Goal: Check status: Check status

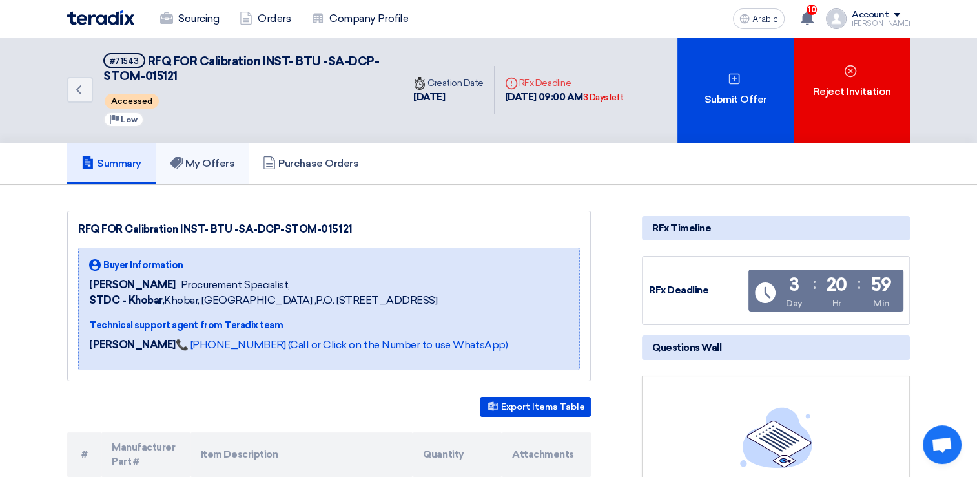
click at [218, 174] on link "My Offers" at bounding box center [203, 163] width 94 height 41
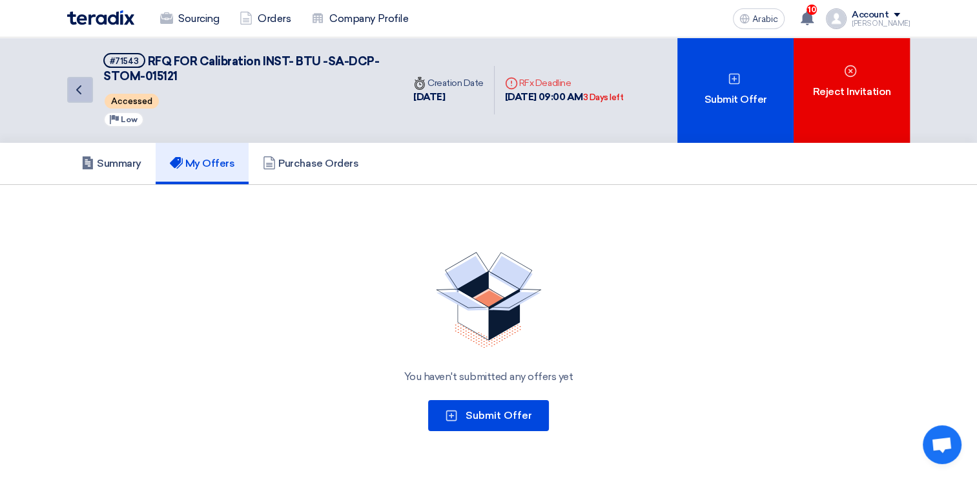
click at [85, 98] on link "Back" at bounding box center [80, 90] width 26 height 26
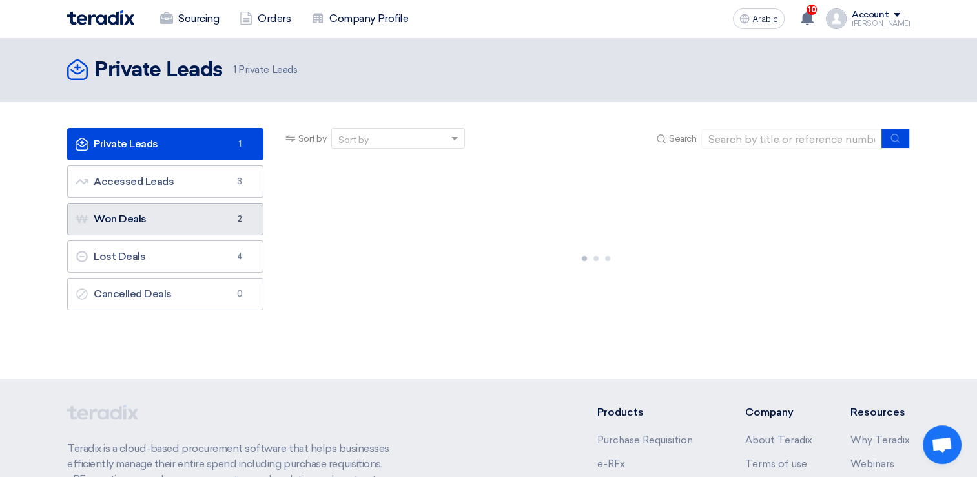
click at [132, 208] on link "Won Deals Won Deals 2" at bounding box center [165, 219] width 196 height 32
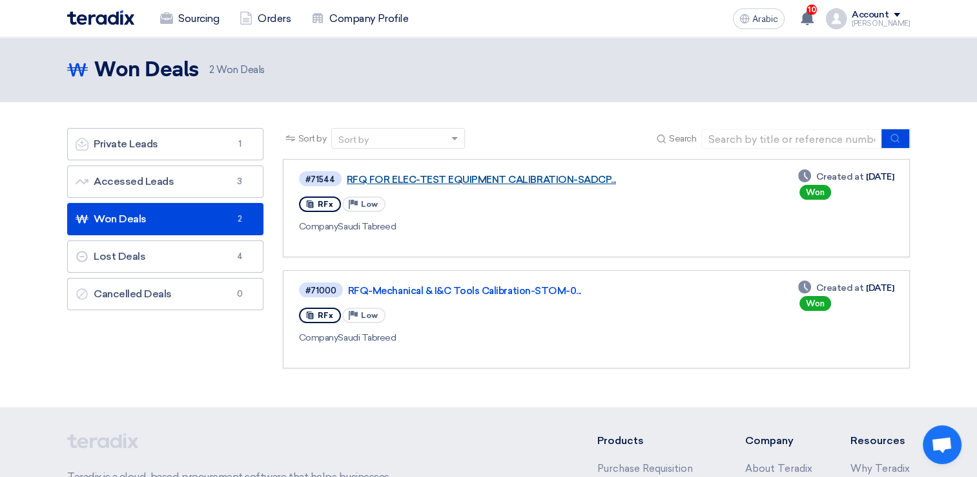
click at [394, 180] on link "RFQ FOR ELEC-TEST EQUIPMENT CALIBRATION-SADCP..." at bounding box center [508, 180] width 323 height 12
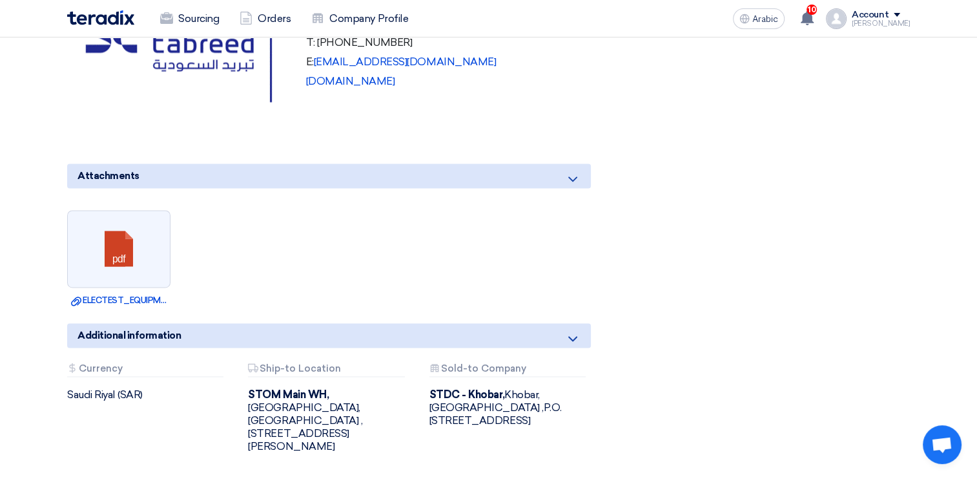
scroll to position [1679, 0]
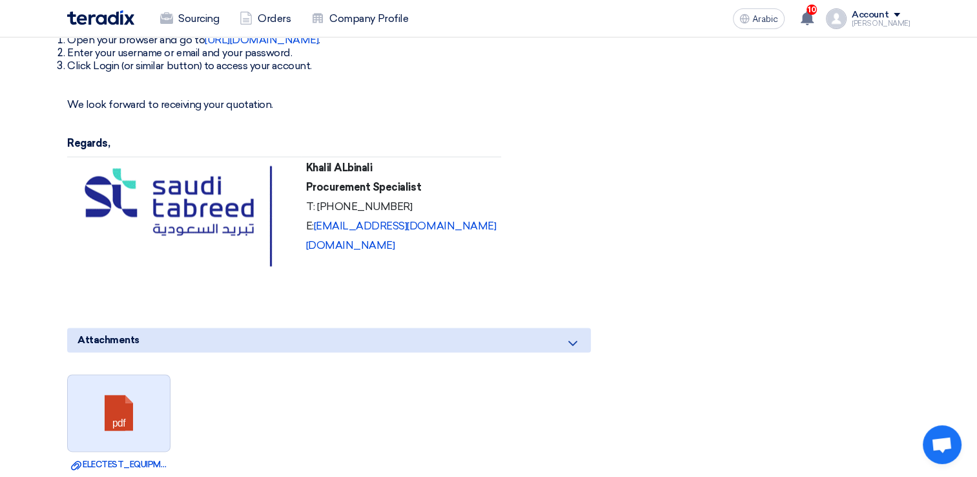
click at [152, 375] on link at bounding box center [119, 414] width 103 height 78
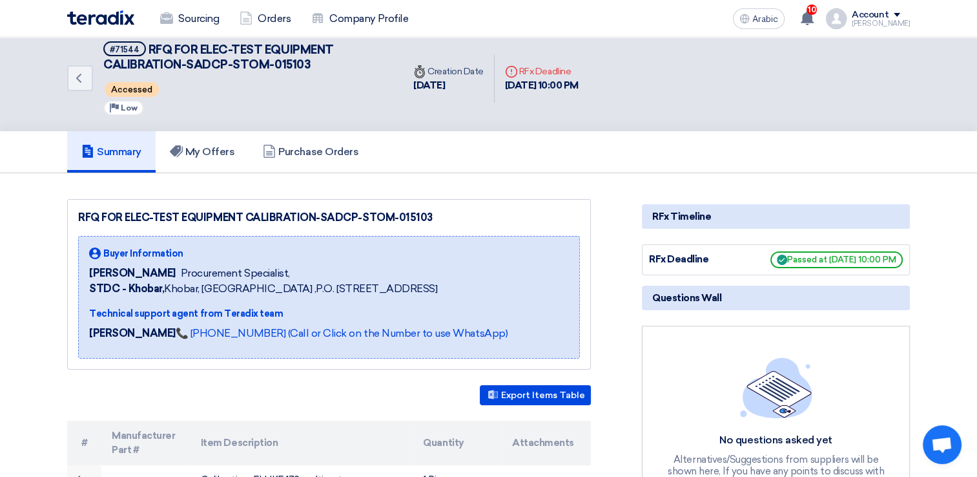
scroll to position [0, 0]
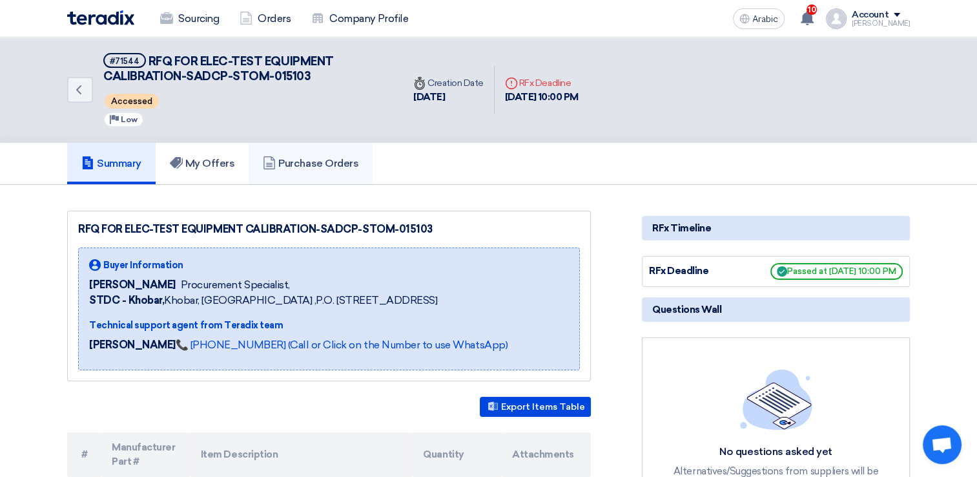
click at [271, 167] on use at bounding box center [270, 162] width 12 height 13
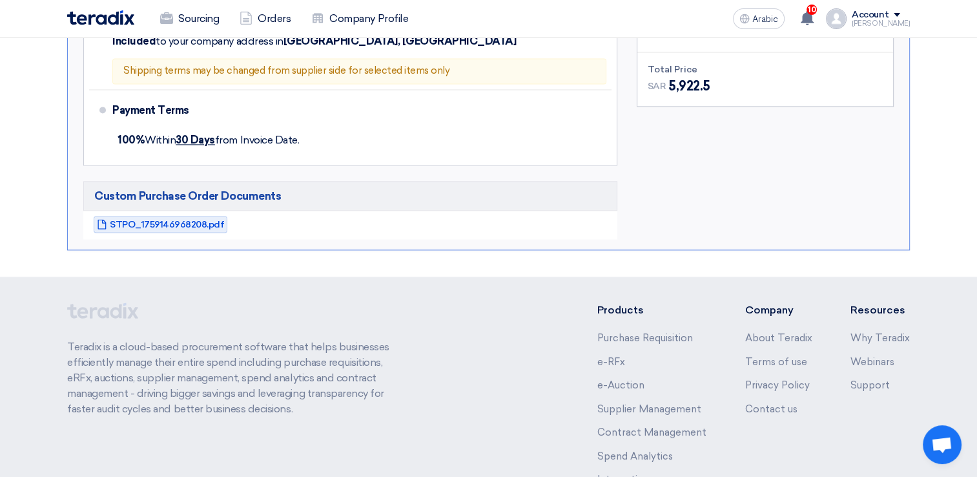
scroll to position [1813, 0]
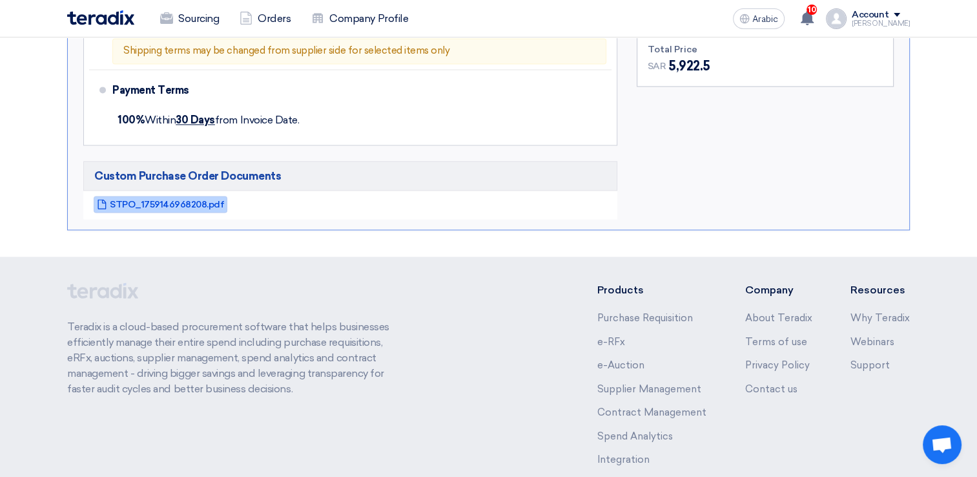
click at [147, 200] on span "STPO_1759146968208.pdf" at bounding box center [167, 205] width 114 height 10
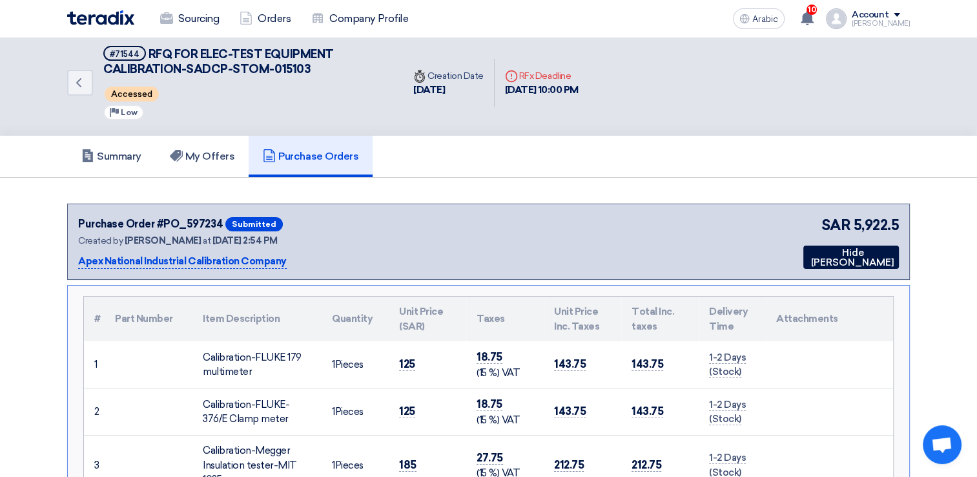
scroll to position [0, 0]
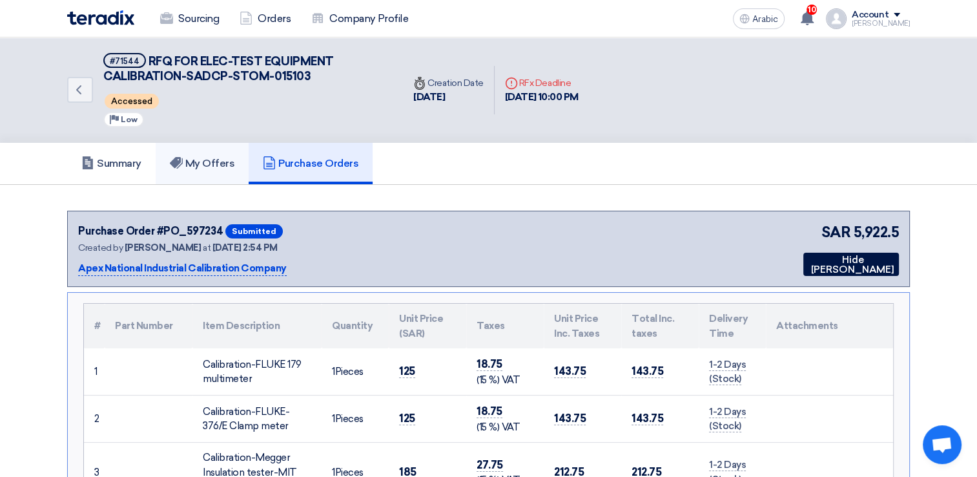
click at [238, 169] on link "My Offers" at bounding box center [203, 163] width 94 height 41
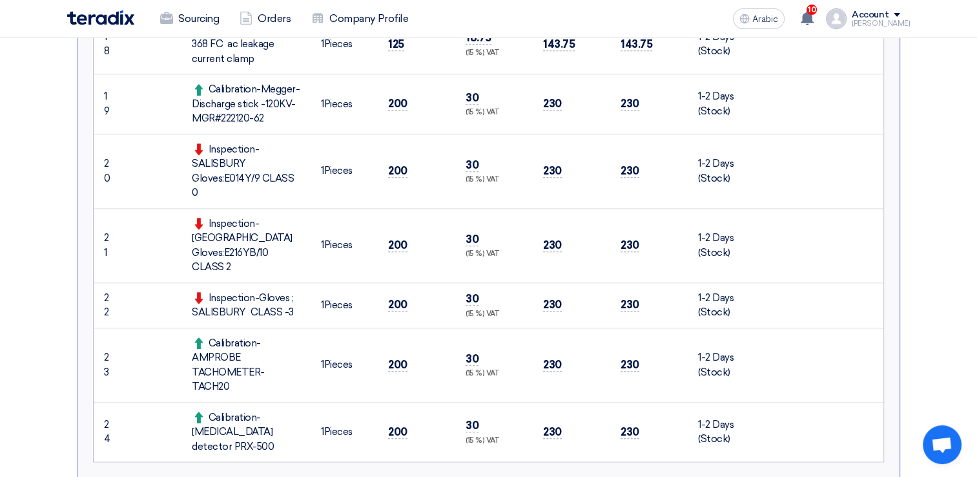
scroll to position [1808, 0]
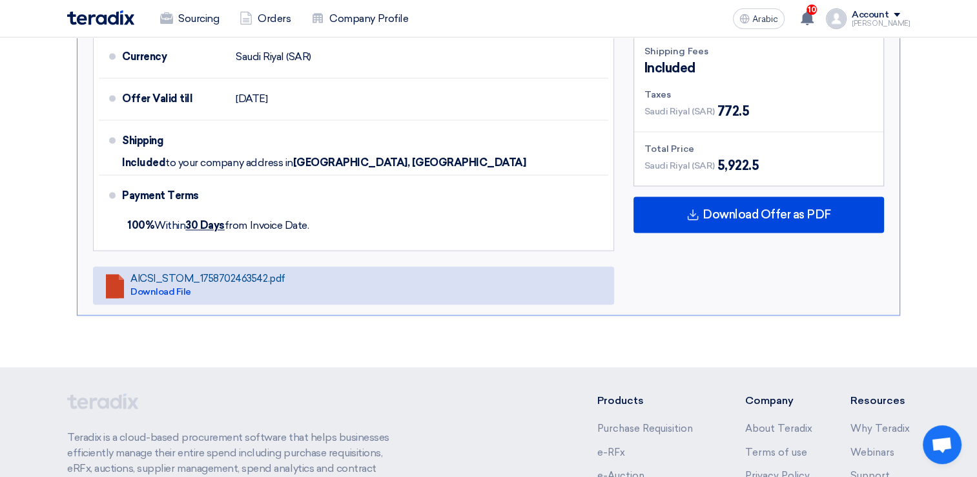
click at [316, 266] on link "AICSI_STOM_1758702463542.pdf Download File" at bounding box center [353, 285] width 521 height 38
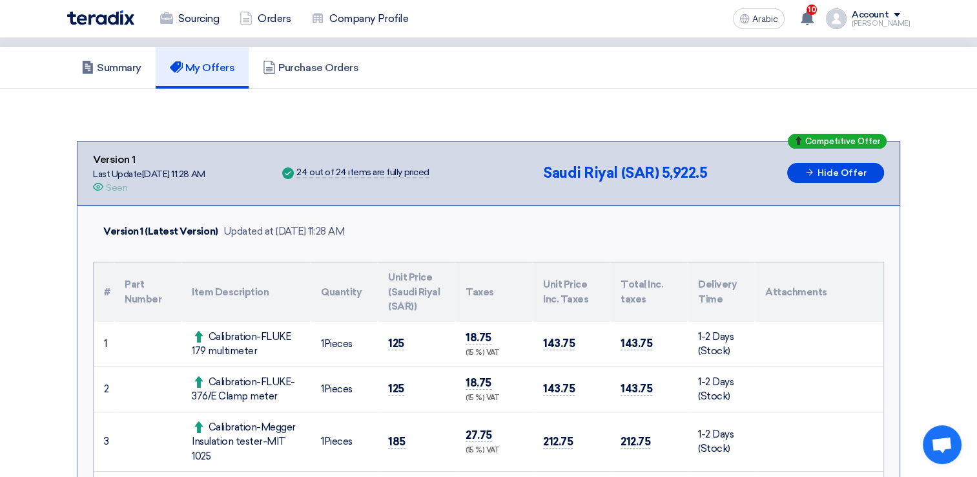
scroll to position [0, 0]
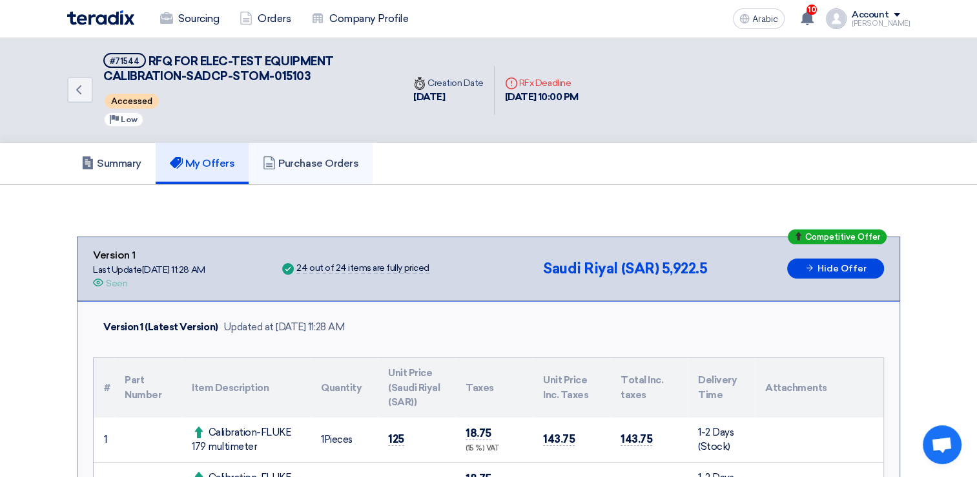
click at [309, 176] on link "Purchase Orders" at bounding box center [311, 163] width 124 height 41
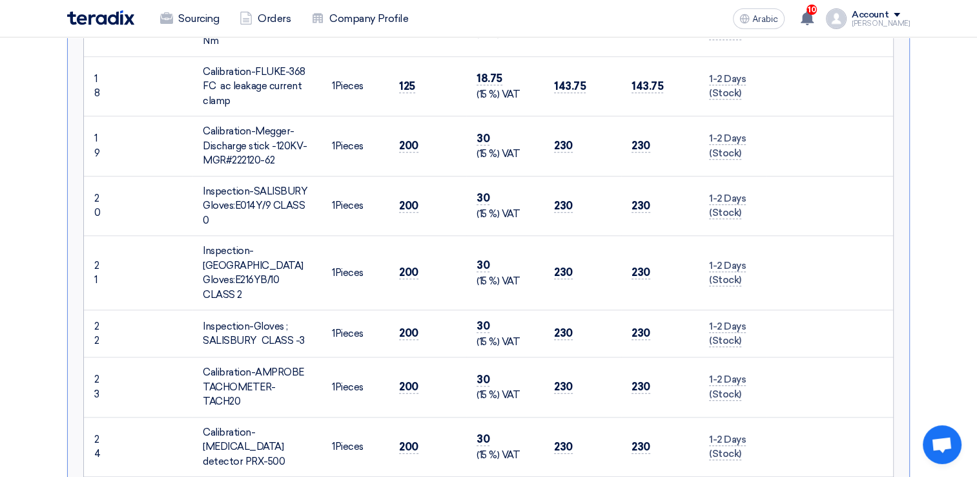
scroll to position [1744, 0]
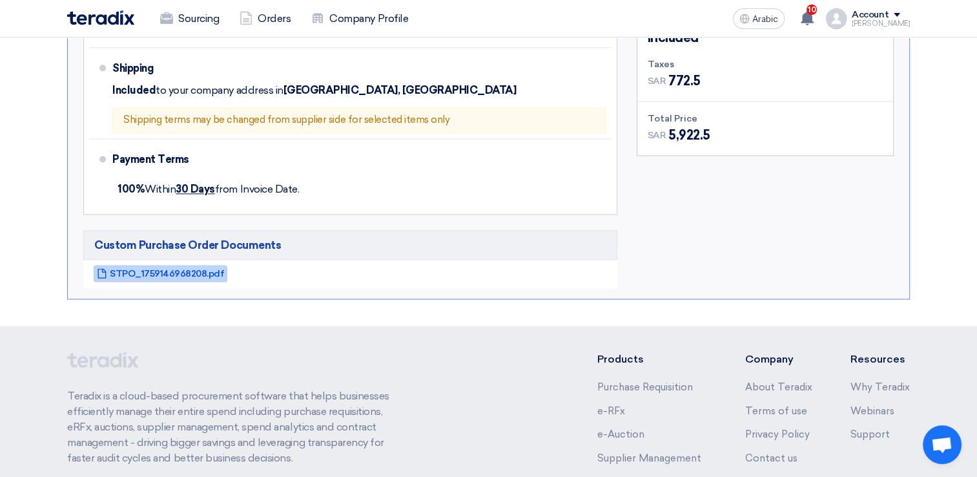
click at [207, 269] on span "STPO_1759146968208.pdf" at bounding box center [167, 274] width 114 height 10
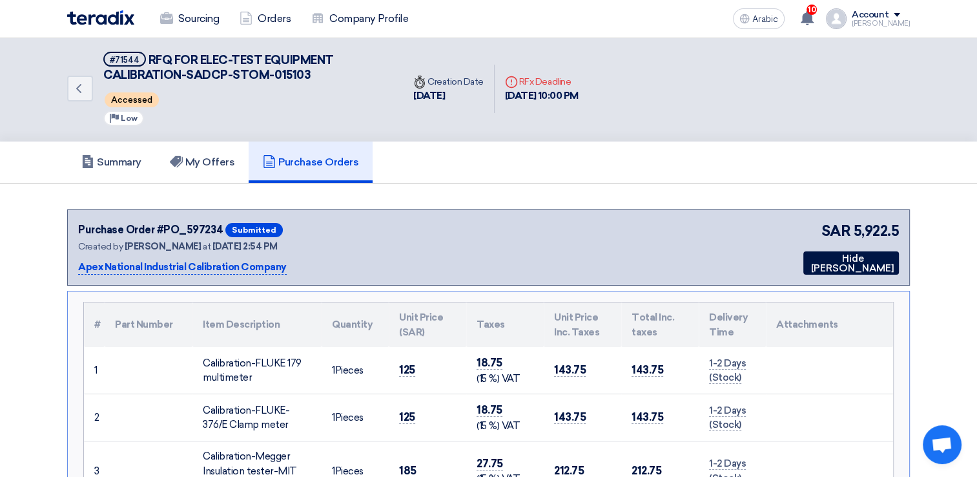
scroll to position [0, 0]
